Goal: Information Seeking & Learning: Learn about a topic

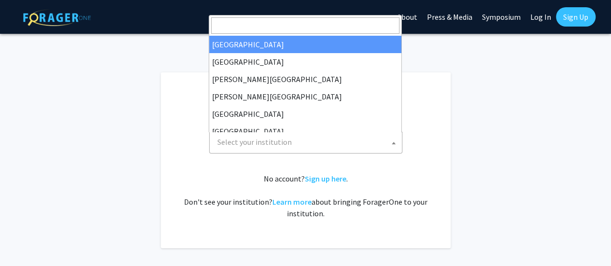
click at [319, 136] on span "Select your institution" at bounding box center [307, 142] width 188 height 20
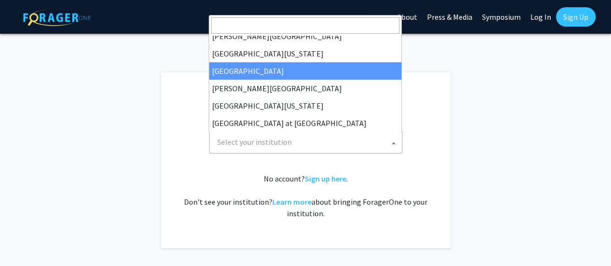
scroll to position [279, 0]
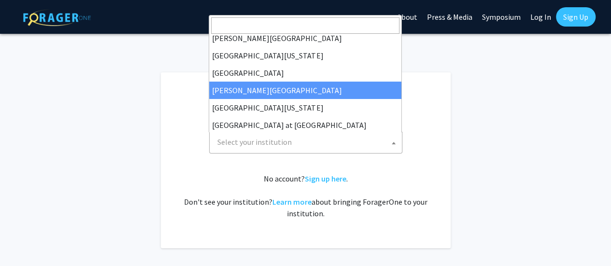
select select "24"
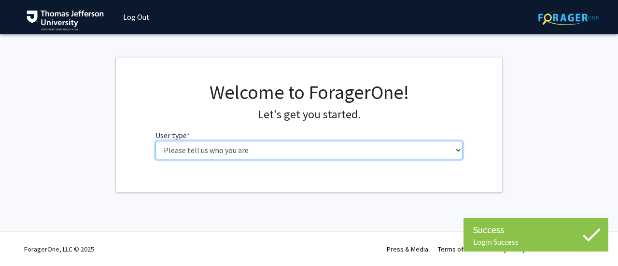
click at [378, 150] on select "Please tell us who you are Undergraduate Student Master's Student Doctoral Cand…" at bounding box center [309, 150] width 308 height 18
select select "3: doc"
click at [155, 141] on select "Please tell us who you are Undergraduate Student Master's Student Doctoral Cand…" at bounding box center [309, 150] width 308 height 18
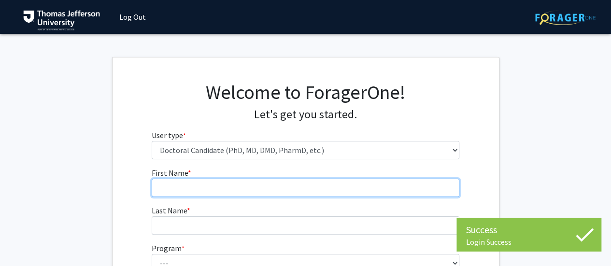
click at [266, 185] on input "First Name * required" at bounding box center [306, 188] width 308 height 18
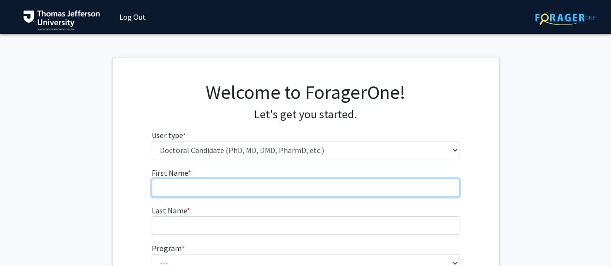
type input "[PERSON_NAME]"
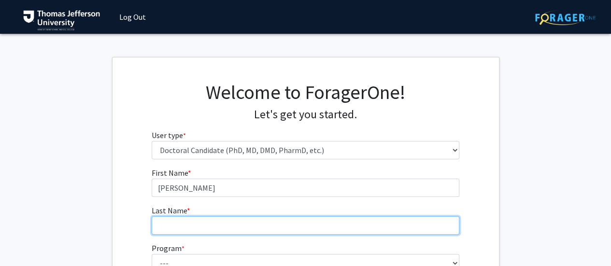
type input "[PERSON_NAME]"
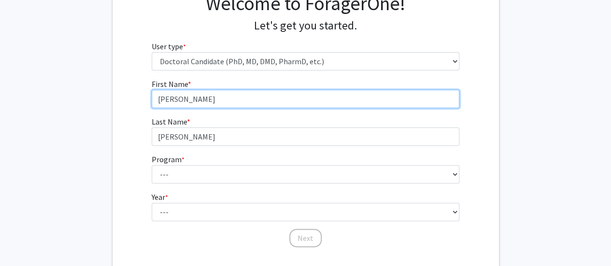
scroll to position [91, 0]
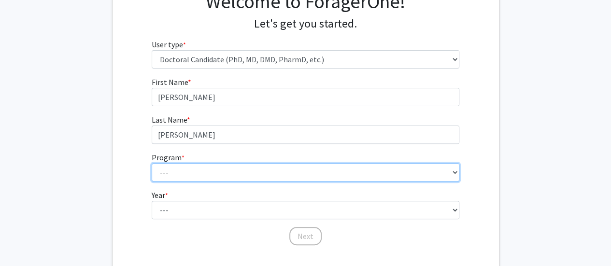
click at [209, 176] on select "--- Accelerated 3+3 BS in Health Sciences/Doctor of [MEDICAL_DATA] Accelerated …" at bounding box center [306, 172] width 308 height 18
select select "35: 815"
click at [152, 163] on select "--- Accelerated 3+3 BS in Health Sciences/Doctor of [MEDICAL_DATA] Accelerated …" at bounding box center [306, 172] width 308 height 18
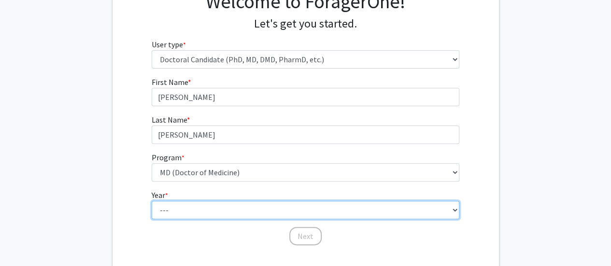
click at [189, 203] on select "--- First Year Second Year Third Year Fourth Year Fifth Year Sixth Year Seventh…" at bounding box center [306, 210] width 308 height 18
select select "1: first_year"
click at [152, 201] on select "--- First Year Second Year Third Year Fourth Year Fifth Year Sixth Year Seventh…" at bounding box center [306, 210] width 308 height 18
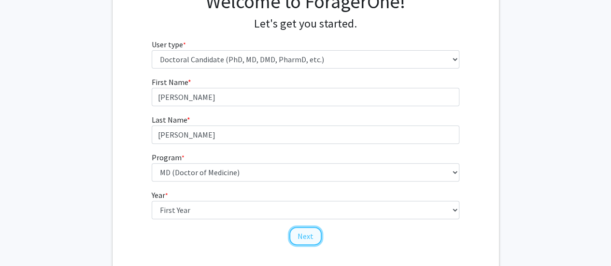
click at [317, 241] on button "Next" at bounding box center [305, 236] width 32 height 18
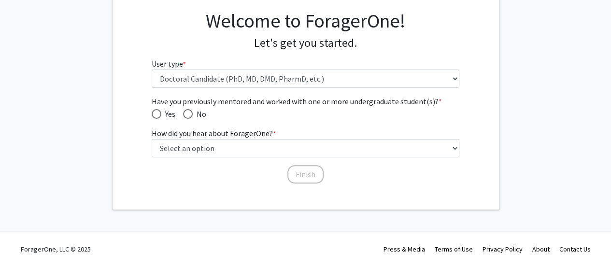
scroll to position [70, 0]
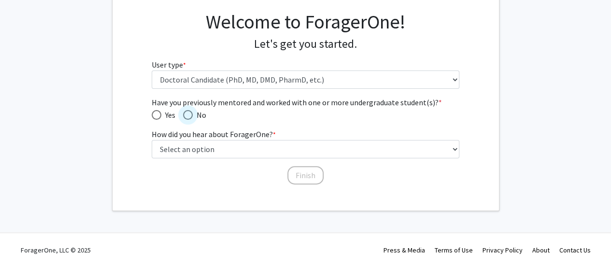
click at [190, 117] on span "Have you previously mentored and worked with one or more undergraduate student(…" at bounding box center [188, 115] width 10 height 10
click at [190, 117] on input "No" at bounding box center [188, 115] width 10 height 10
radio input "true"
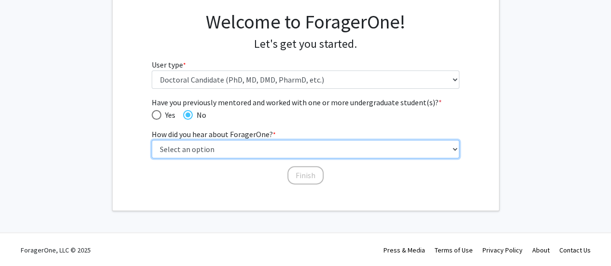
click at [222, 148] on select "Select an option Peer/student recommendation Faculty/staff recommendation Unive…" at bounding box center [306, 149] width 308 height 18
select select "2: faculty_recommendation"
click at [152, 140] on select "Select an option Peer/student recommendation Faculty/staff recommendation Unive…" at bounding box center [306, 149] width 308 height 18
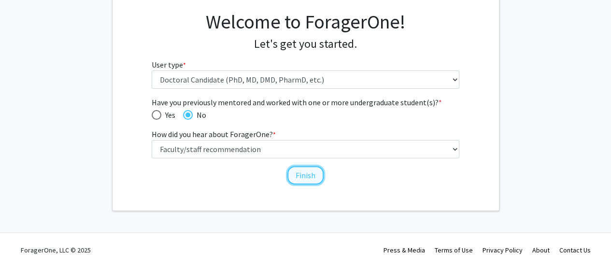
click at [292, 176] on button "Finish" at bounding box center [305, 175] width 36 height 18
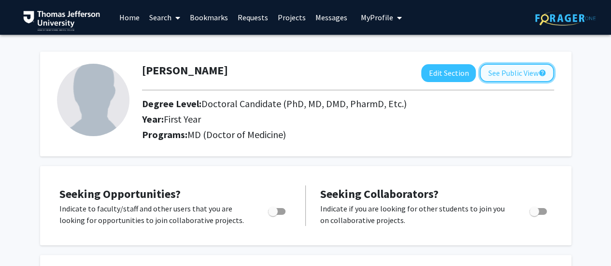
click at [516, 70] on button "See Public View help" at bounding box center [516, 73] width 74 height 18
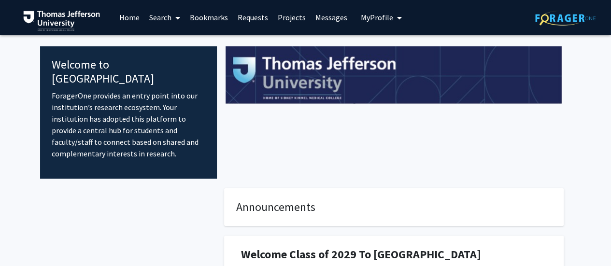
click at [167, 20] on link "Search" at bounding box center [164, 17] width 41 height 34
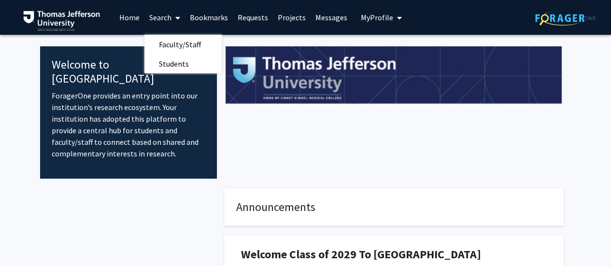
click at [283, 15] on link "Projects" at bounding box center [292, 17] width 38 height 34
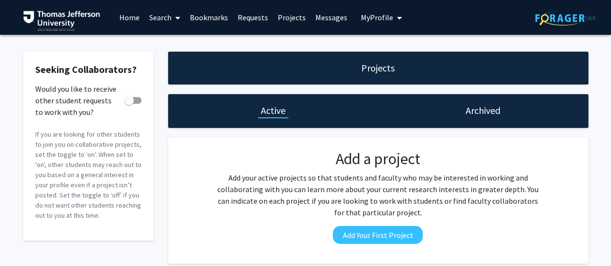
click at [157, 15] on link "Search" at bounding box center [164, 17] width 41 height 34
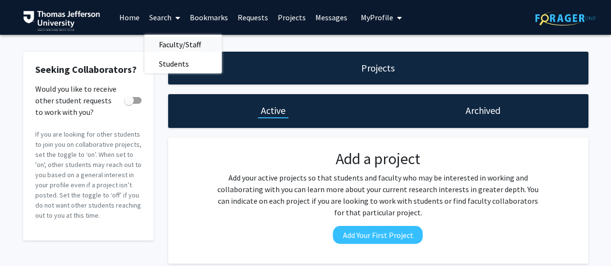
click at [175, 36] on span "Faculty/Staff" at bounding box center [179, 44] width 71 height 19
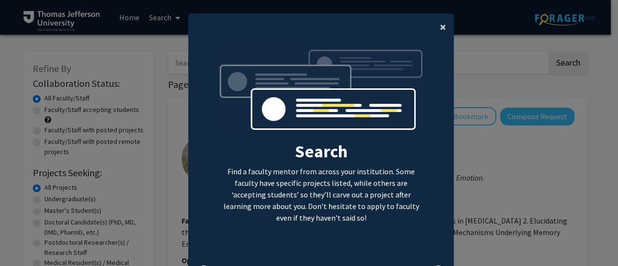
click at [440, 23] on span "×" at bounding box center [443, 26] width 6 height 15
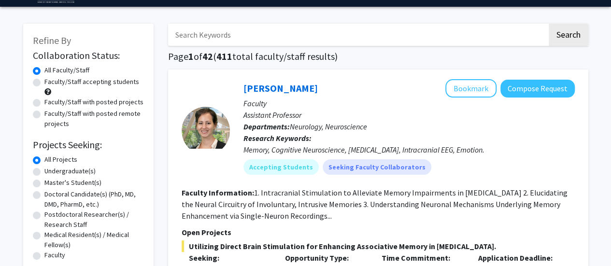
scroll to position [35, 0]
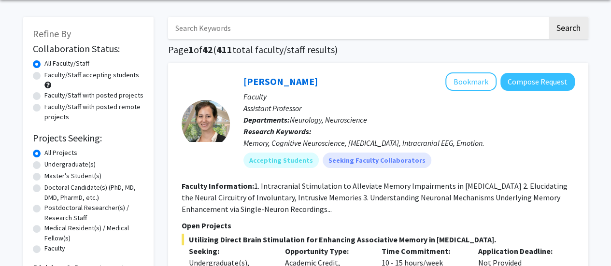
click at [44, 189] on label "Doctoral Candidate(s) (PhD, MD, DMD, PharmD, etc.)" at bounding box center [93, 192] width 99 height 20
click at [44, 189] on input "Doctoral Candidate(s) (PhD, MD, DMD, PharmD, etc.)" at bounding box center [47, 185] width 6 height 6
radio input "true"
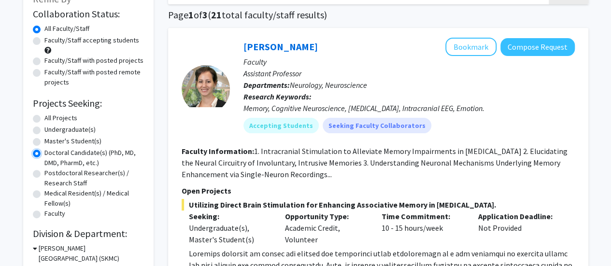
scroll to position [58, 0]
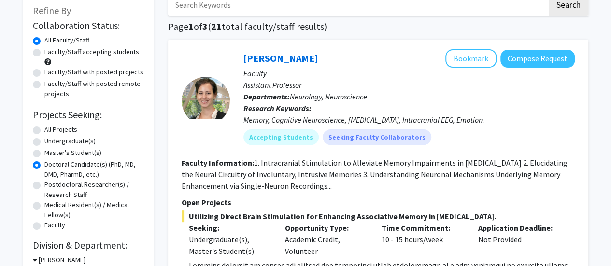
click at [44, 51] on label "Faculty/Staff accepting students" at bounding box center [91, 52] width 95 height 10
click at [44, 51] on input "Faculty/Staff accepting students" at bounding box center [47, 50] width 6 height 6
radio input "true"
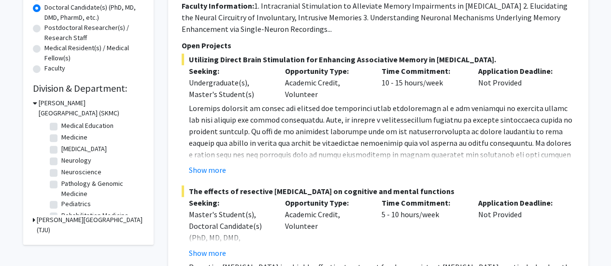
scroll to position [115, 0]
click at [61, 153] on label "Neurology" at bounding box center [76, 151] width 30 height 10
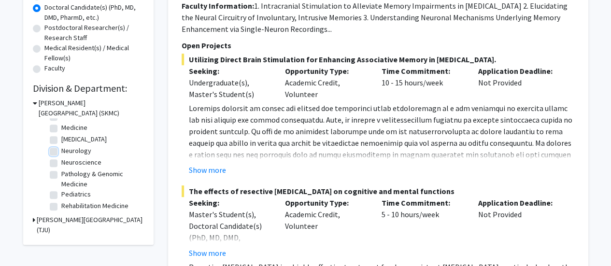
click at [61, 152] on input "Neurology" at bounding box center [64, 149] width 6 height 6
checkbox input "true"
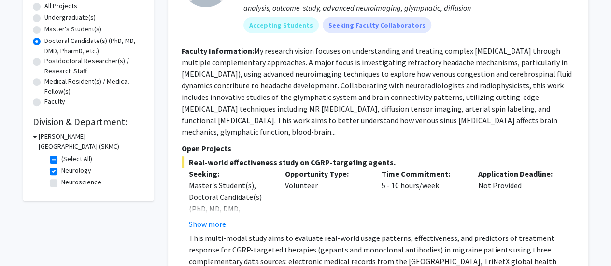
scroll to position [183, 0]
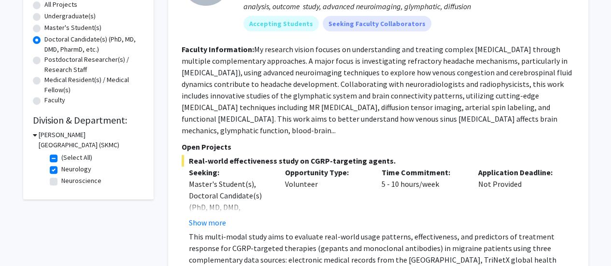
click at [61, 167] on label "Neurology" at bounding box center [76, 169] width 30 height 10
click at [61, 167] on input "Neurology" at bounding box center [64, 167] width 6 height 6
checkbox input "false"
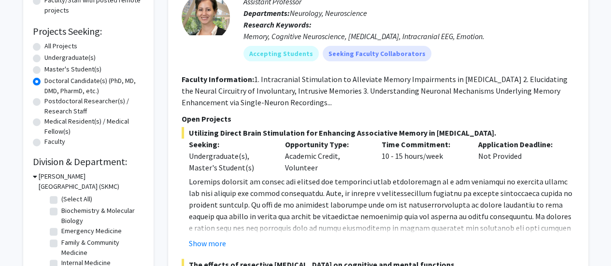
scroll to position [142, 0]
click at [212, 243] on button "Show more" at bounding box center [207, 243] width 37 height 12
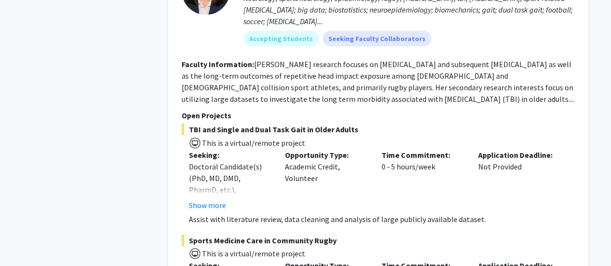
scroll to position [1327, 0]
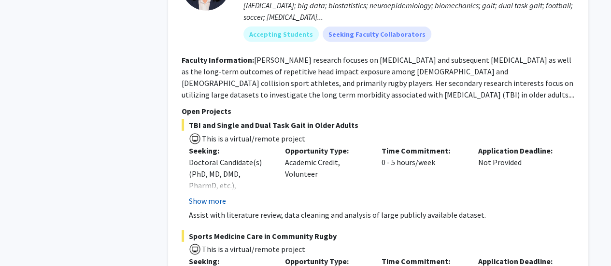
click at [214, 207] on button "Show more" at bounding box center [207, 201] width 37 height 12
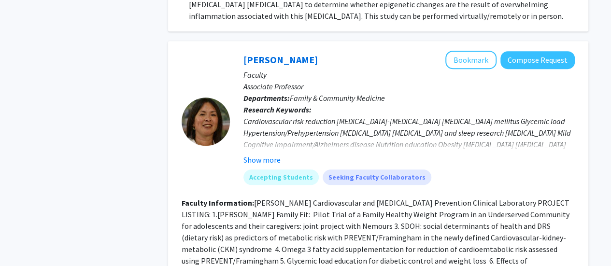
scroll to position [5739, 0]
click at [263, 154] on button "Show more" at bounding box center [261, 160] width 37 height 12
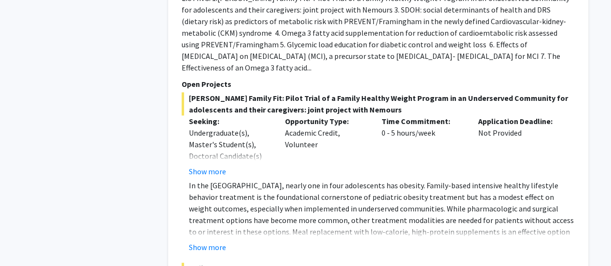
scroll to position [5969, 0]
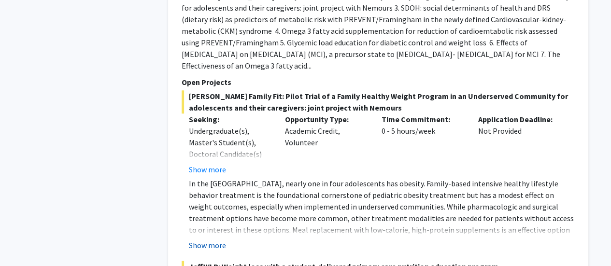
click at [213, 239] on button "Show more" at bounding box center [207, 245] width 37 height 12
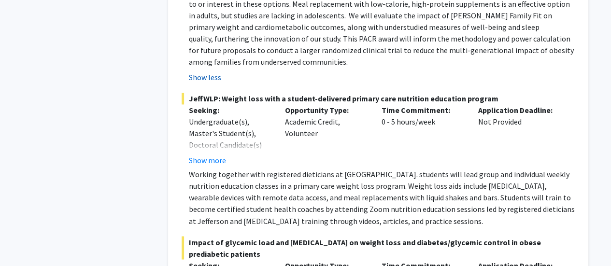
scroll to position [6197, 0]
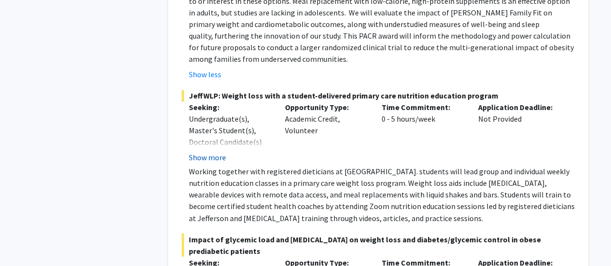
click at [217, 152] on button "Show more" at bounding box center [207, 158] width 37 height 12
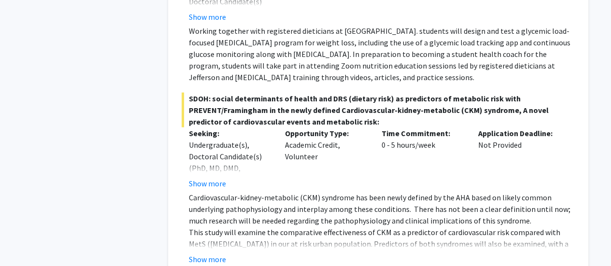
scroll to position [6516, 0]
click at [204, 253] on button "Show more" at bounding box center [207, 259] width 37 height 12
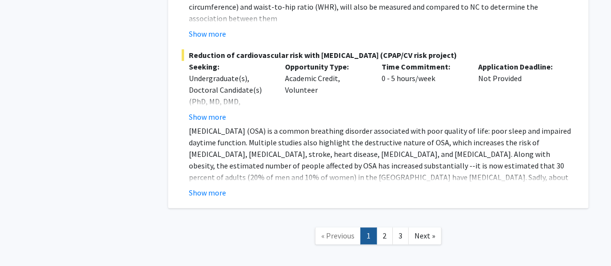
scroll to position [7596, 0]
click at [420, 230] on span "Next »" at bounding box center [424, 235] width 21 height 10
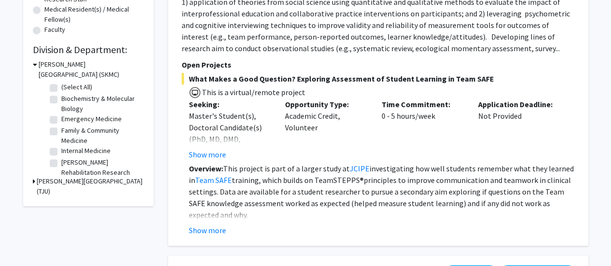
scroll to position [254, 0]
click at [212, 226] on button "Show more" at bounding box center [207, 230] width 37 height 12
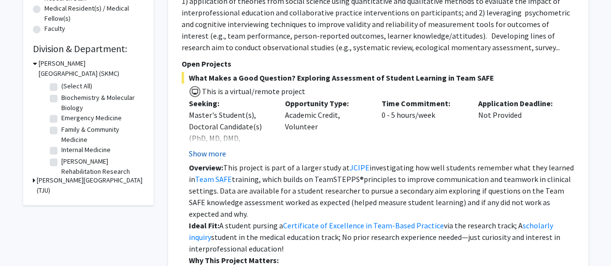
click at [210, 157] on button "Show more" at bounding box center [207, 154] width 37 height 12
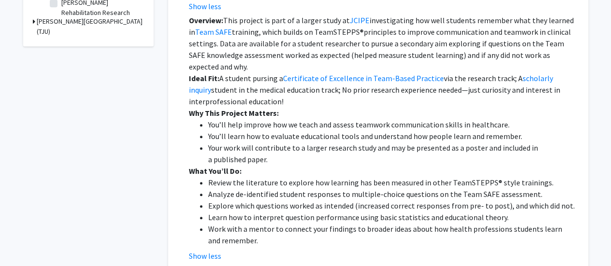
scroll to position [424, 0]
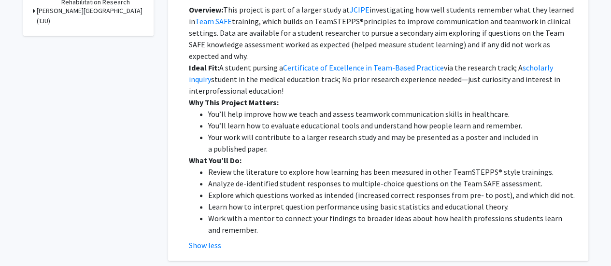
drag, startPoint x: 379, startPoint y: 102, endPoint x: 338, endPoint y: 91, distance: 42.9
click at [338, 91] on div "Overview: This project is part of a larger study at JCIPE investigating how wel…" at bounding box center [382, 120] width 386 height 232
click at [338, 91] on p "Ideal Fit: A student pursing a Certificate of Excellence in Team-Based Practice…" at bounding box center [382, 79] width 386 height 35
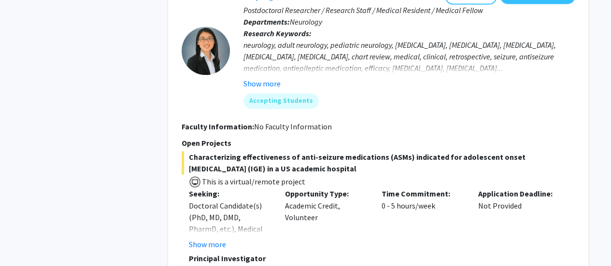
scroll to position [718, 0]
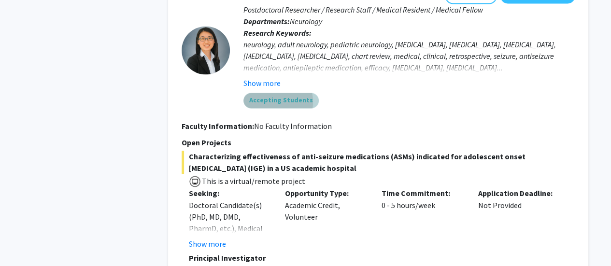
click at [266, 102] on mat-chip "Accepting Students" at bounding box center [280, 100] width 75 height 15
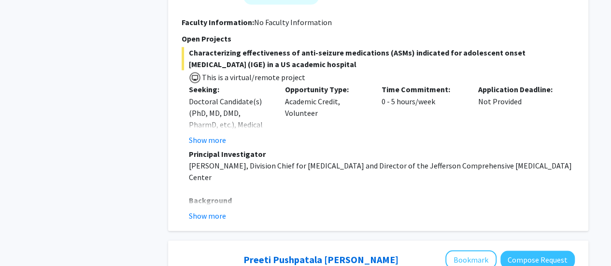
scroll to position [828, 0]
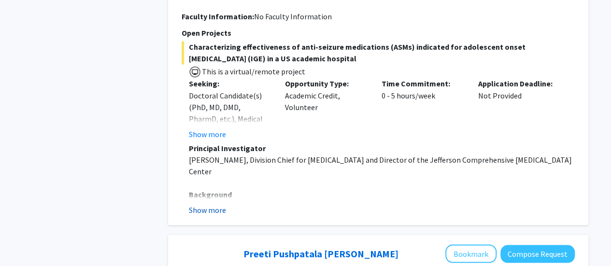
click at [216, 211] on button "Show more" at bounding box center [207, 210] width 37 height 12
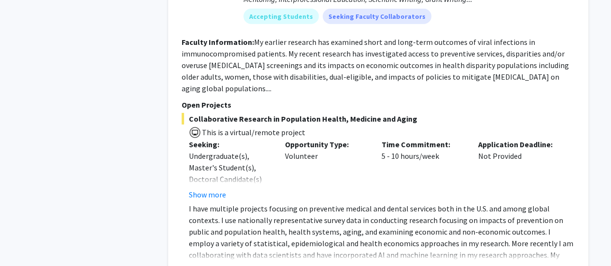
scroll to position [1445, 0]
click at [210, 264] on button "Show more" at bounding box center [207, 270] width 37 height 12
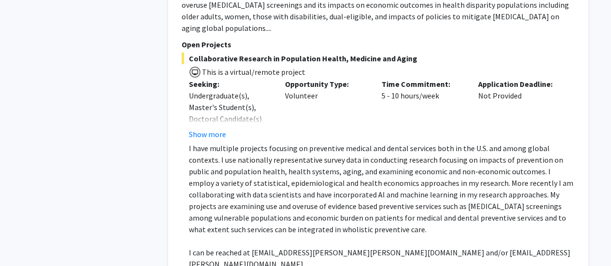
scroll to position [1363, 0]
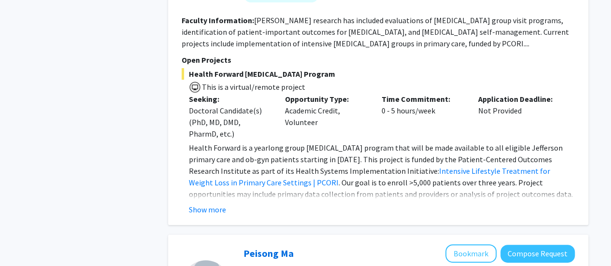
scroll to position [1998, 0]
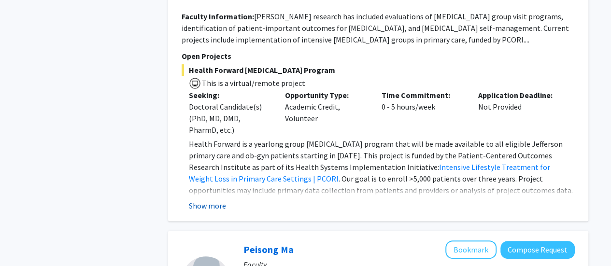
click at [203, 200] on button "Show more" at bounding box center [207, 206] width 37 height 12
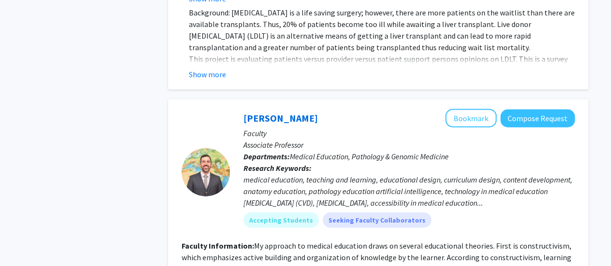
scroll to position [2869, 0]
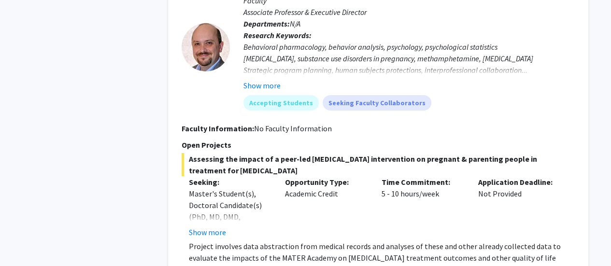
scroll to position [3424, 0]
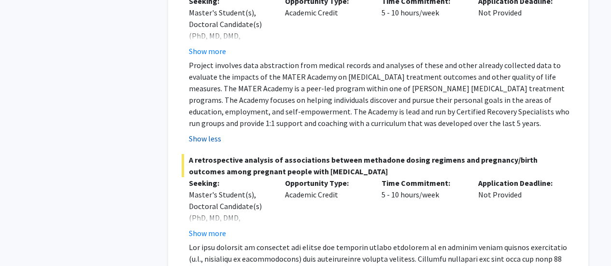
scroll to position [3596, 0]
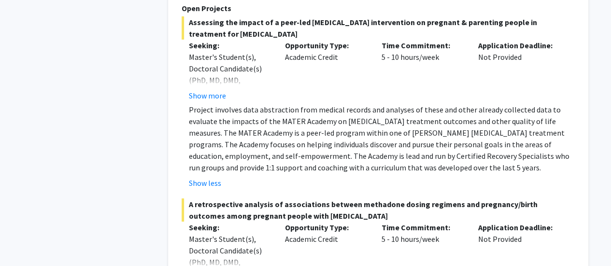
scroll to position [3541, 0]
click at [207, 177] on button "Show less" at bounding box center [205, 183] width 32 height 12
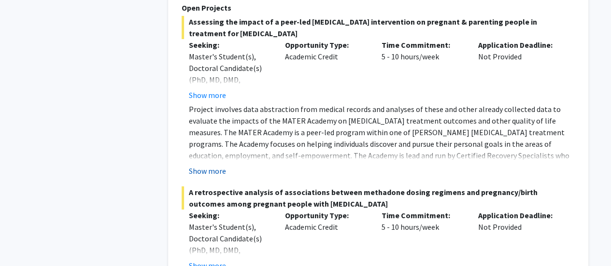
click at [217, 165] on button "Show more" at bounding box center [207, 171] width 37 height 12
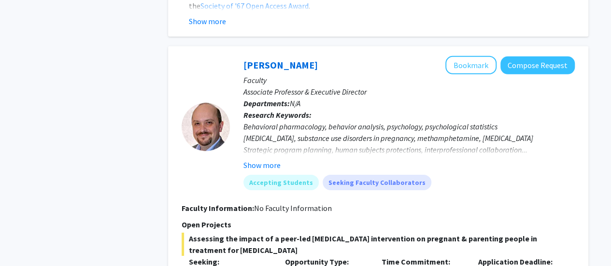
scroll to position [3324, 0]
click at [268, 159] on button "Show more" at bounding box center [261, 165] width 37 height 12
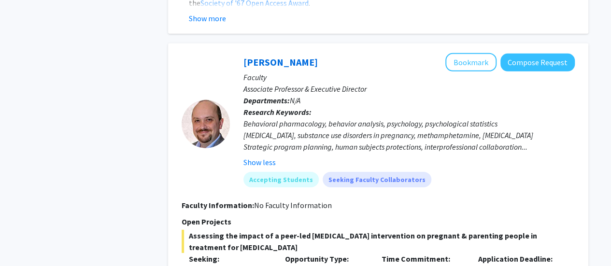
scroll to position [3181, 0]
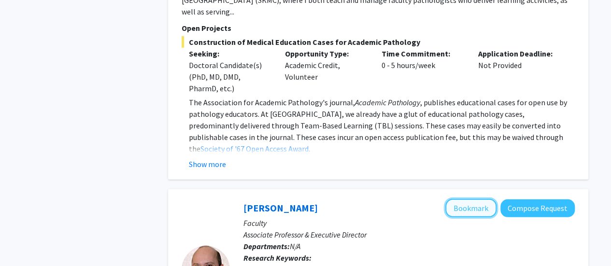
click at [478, 199] on button "Bookmark" at bounding box center [470, 208] width 51 height 18
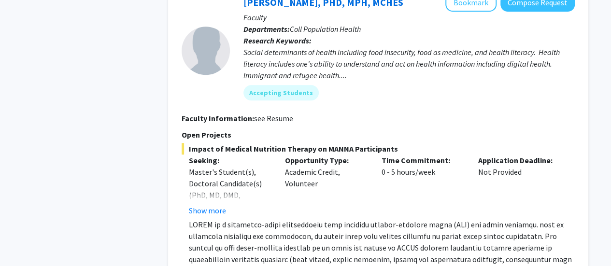
scroll to position [3993, 0]
click at [210, 204] on button "Show more" at bounding box center [207, 210] width 37 height 12
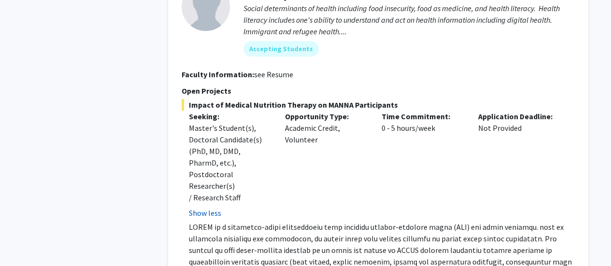
scroll to position [4042, 0]
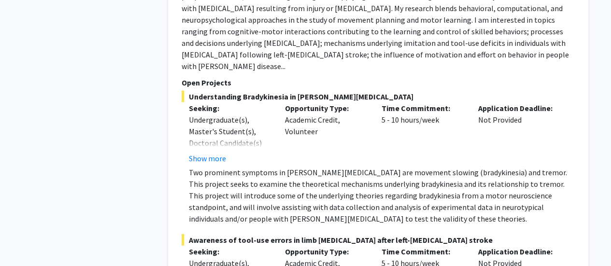
scroll to position [4711, 0]
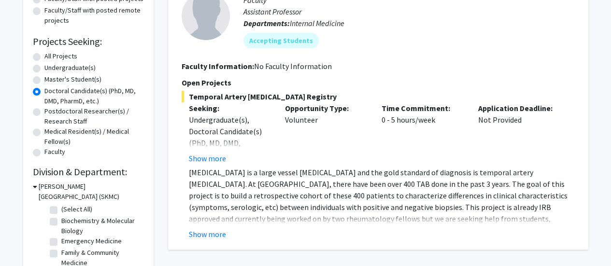
scroll to position [133, 0]
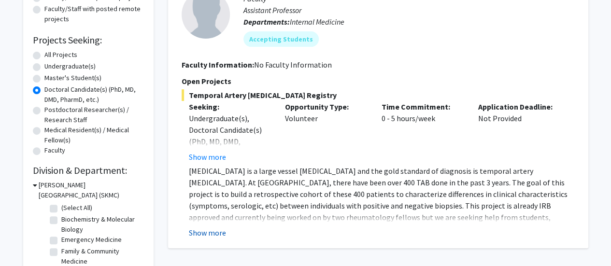
click at [224, 229] on button "Show more" at bounding box center [207, 233] width 37 height 12
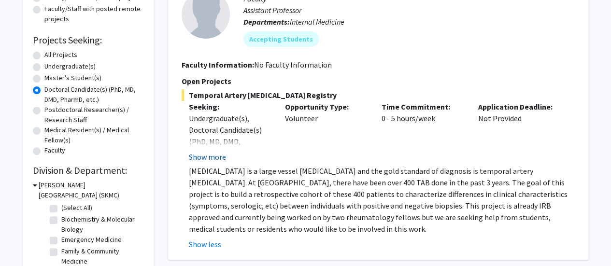
click at [197, 157] on button "Show more" at bounding box center [207, 157] width 37 height 12
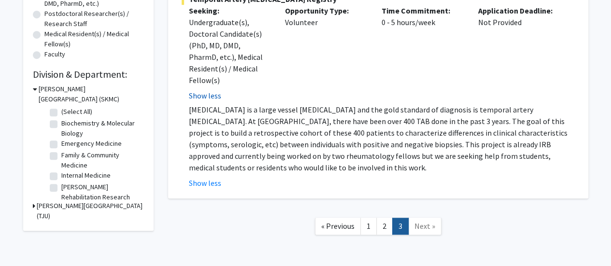
scroll to position [229, 0]
click at [365, 217] on link "1" at bounding box center [368, 225] width 16 height 17
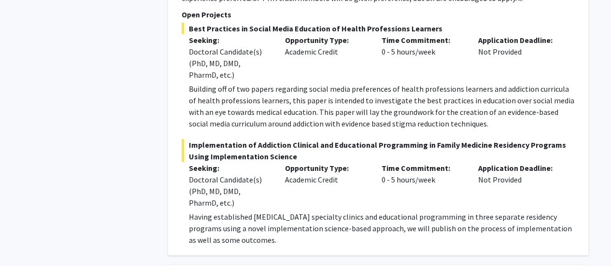
scroll to position [3284, 0]
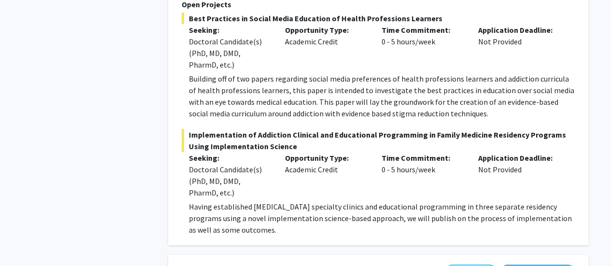
click at [320, 209] on p "Having established substance use disorder specialty clinics and educational pro…" at bounding box center [382, 218] width 386 height 35
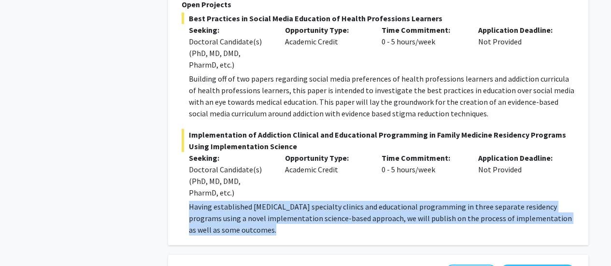
click at [320, 209] on p "Having established substance use disorder specialty clinics and educational pro…" at bounding box center [382, 218] width 386 height 35
click at [338, 201] on p "Having established substance use disorder specialty clinics and educational pro…" at bounding box center [382, 218] width 386 height 35
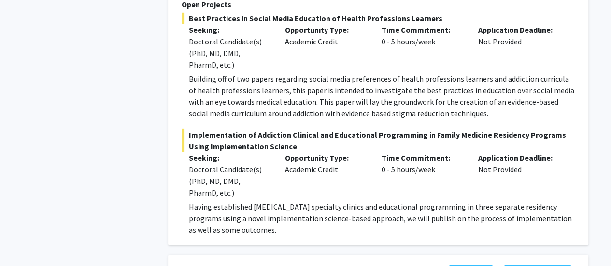
click at [346, 206] on p "Having established substance use disorder specialty clinics and educational pro…" at bounding box center [382, 218] width 386 height 35
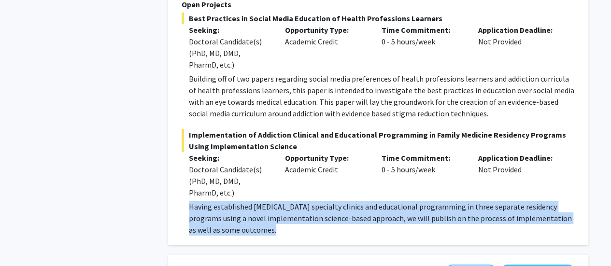
click at [346, 206] on p "Having established substance use disorder specialty clinics and educational pro…" at bounding box center [382, 218] width 386 height 35
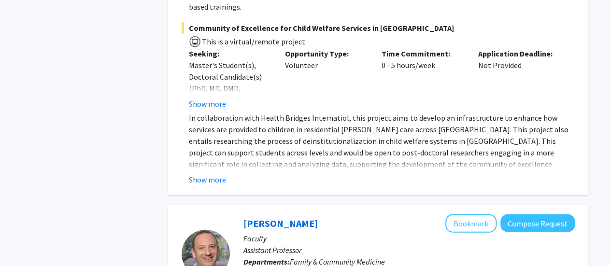
scroll to position [2921, 0]
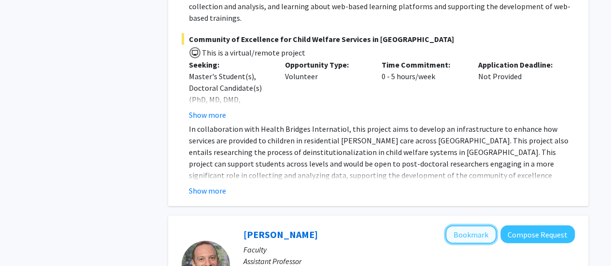
click at [475, 226] on button "Bookmark" at bounding box center [470, 234] width 51 height 18
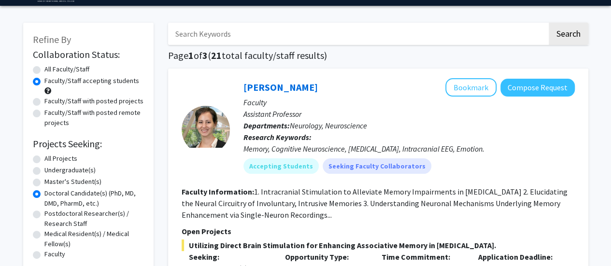
scroll to position [30, 0]
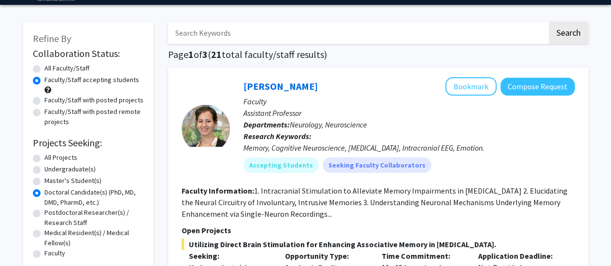
click at [44, 69] on label "All Faculty/Staff" at bounding box center [66, 68] width 45 height 10
click at [44, 69] on input "All Faculty/Staff" at bounding box center [47, 66] width 6 height 6
radio input "true"
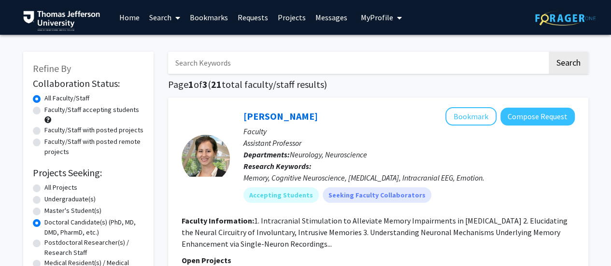
click at [44, 112] on label "Faculty/Staff accepting students" at bounding box center [91, 110] width 95 height 10
click at [44, 111] on input "Faculty/Staff accepting students" at bounding box center [47, 108] width 6 height 6
radio input "true"
click at [44, 98] on label "All Faculty/Staff" at bounding box center [66, 98] width 45 height 10
click at [44, 98] on input "All Faculty/Staff" at bounding box center [47, 96] width 6 height 6
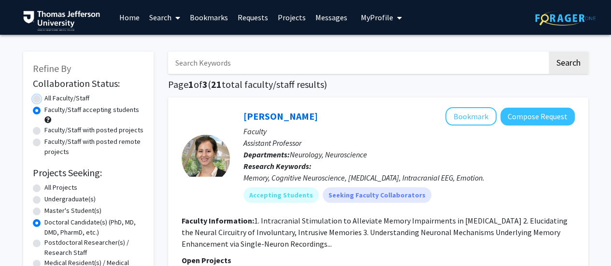
radio input "true"
click at [40, 137] on div "Faculty/Staff with posted remote projects" at bounding box center [88, 147] width 111 height 20
click at [44, 140] on label "Faculty/Staff with posted remote projects" at bounding box center [93, 147] width 99 height 20
click at [44, 140] on input "Faculty/Staff with posted remote projects" at bounding box center [47, 140] width 6 height 6
radio input "true"
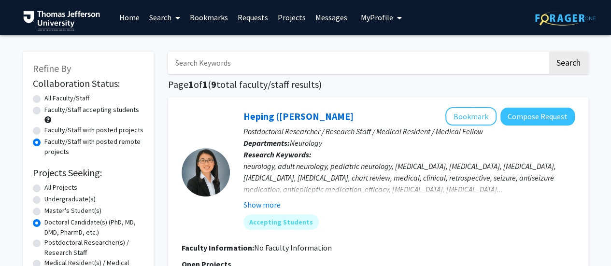
click at [44, 99] on label "All Faculty/Staff" at bounding box center [66, 98] width 45 height 10
click at [44, 99] on input "All Faculty/Staff" at bounding box center [47, 96] width 6 height 6
radio input "true"
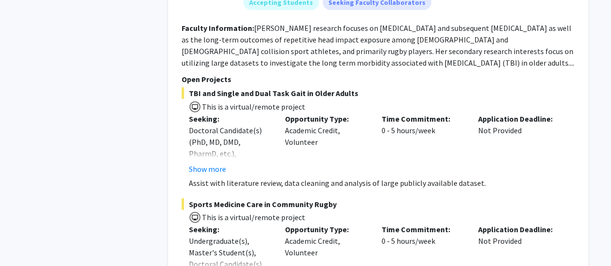
scroll to position [1254, 0]
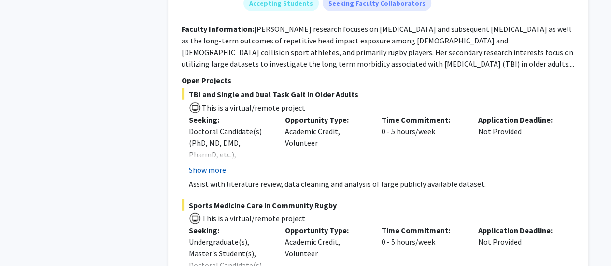
click at [210, 176] on button "Show more" at bounding box center [207, 170] width 37 height 12
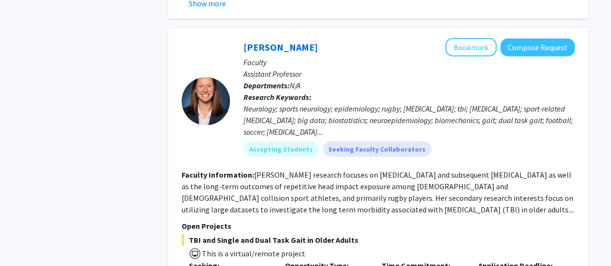
scroll to position [1107, 0]
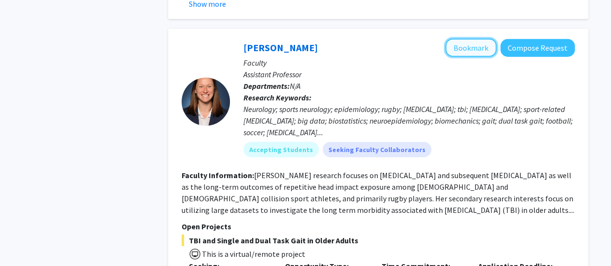
click at [471, 57] on button "Bookmark" at bounding box center [470, 48] width 51 height 18
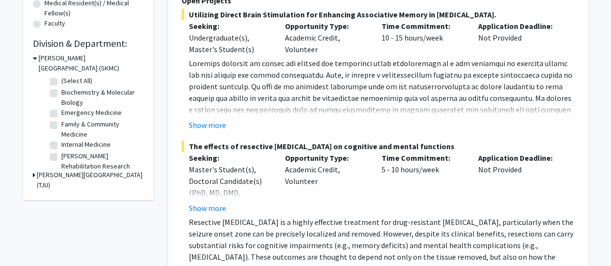
scroll to position [0, 0]
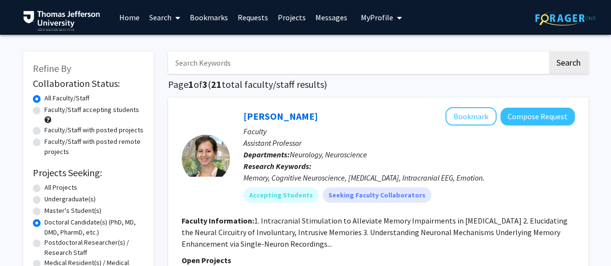
click at [397, 9] on span "My profile dropdown to access profile and logout" at bounding box center [397, 18] width 9 height 34
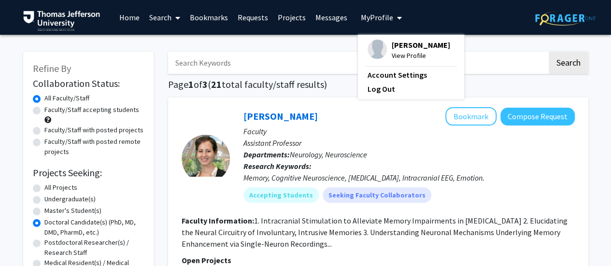
click at [216, 14] on link "Bookmarks" at bounding box center [209, 17] width 48 height 34
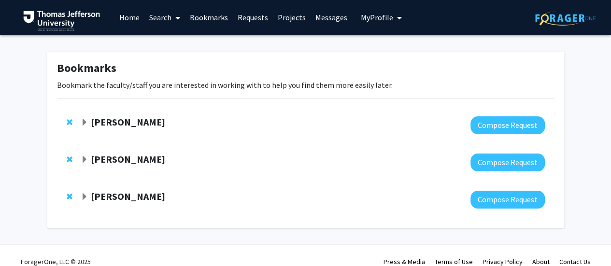
click at [85, 119] on span "Expand Dennis Hand Bookmark" at bounding box center [85, 123] width 8 height 8
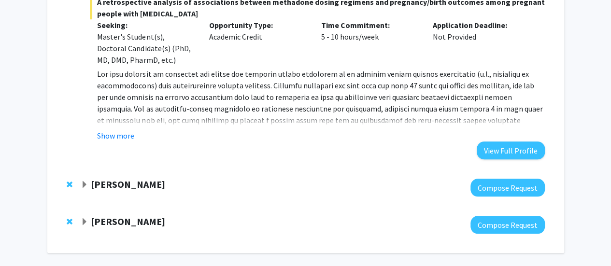
scroll to position [346, 0]
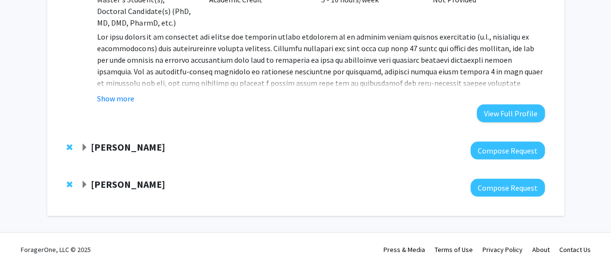
click at [85, 144] on span "Expand Gregory Jaffe Bookmark" at bounding box center [85, 148] width 8 height 8
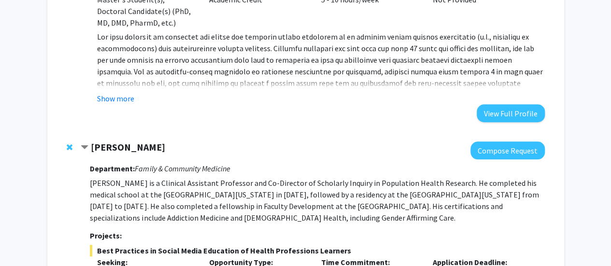
scroll to position [637, 0]
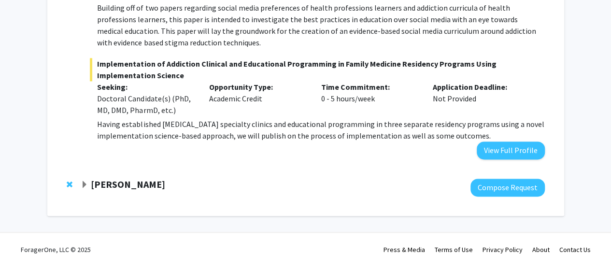
click at [83, 181] on span "Expand Katie Hunzinger Bookmark" at bounding box center [85, 185] width 8 height 8
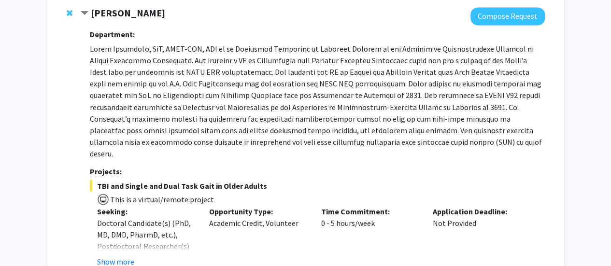
scroll to position [809, 0]
